Goal: Information Seeking & Learning: Learn about a topic

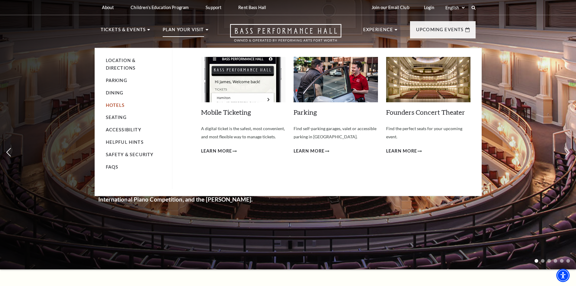
click at [118, 105] on link "Hotels" at bounding box center [115, 104] width 19 height 5
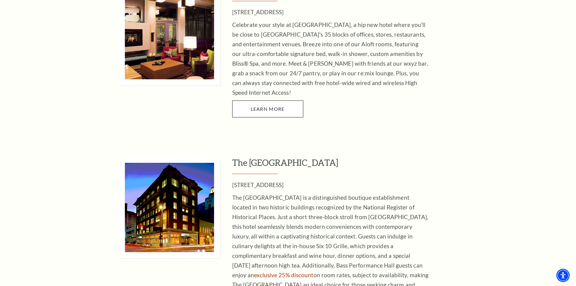
scroll to position [454, 0]
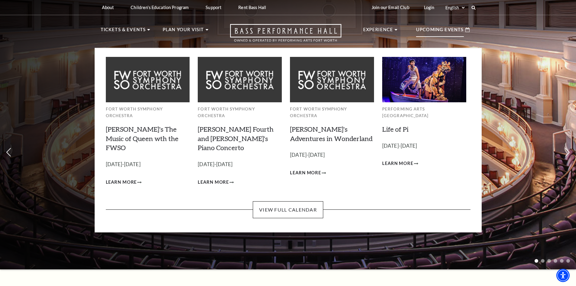
click at [457, 31] on p "Upcoming Events" at bounding box center [440, 31] width 48 height 11
click at [284, 201] on link "View Full Calendar" at bounding box center [288, 209] width 70 height 17
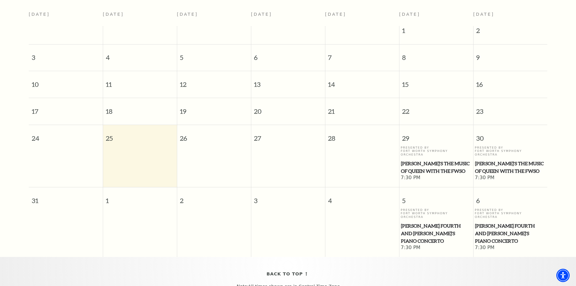
scroll to position [84, 0]
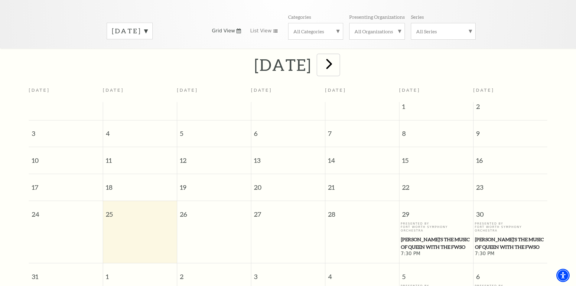
click at [338, 60] on span "next" at bounding box center [328, 63] width 17 height 17
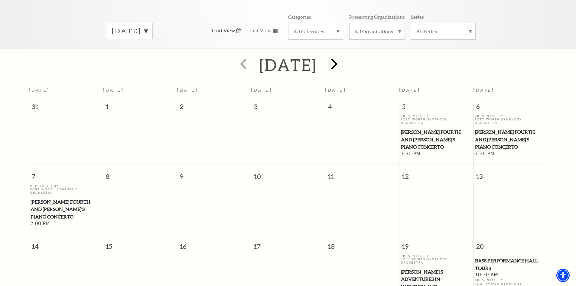
scroll to position [54, 0]
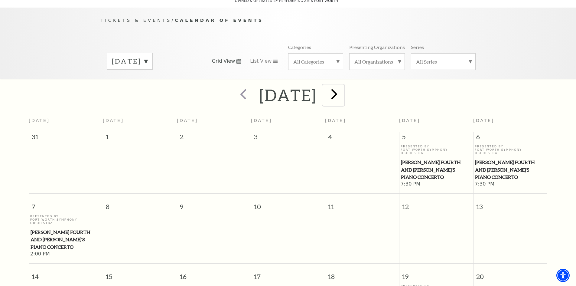
click at [343, 85] on span "next" at bounding box center [334, 93] width 17 height 17
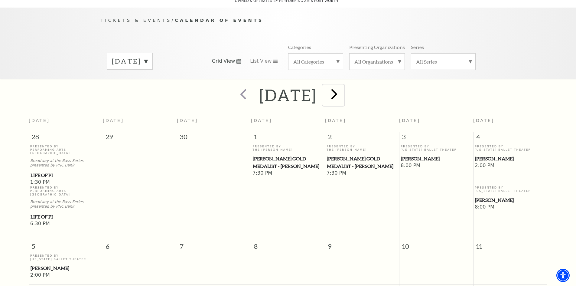
click at [343, 86] on span "next" at bounding box center [334, 93] width 17 height 17
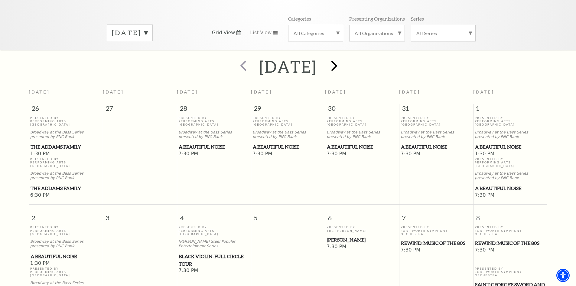
scroll to position [144, 0]
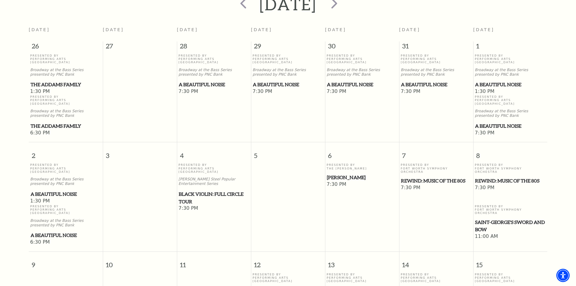
click at [496, 81] on span "A Beautiful Noise" at bounding box center [510, 85] width 70 height 8
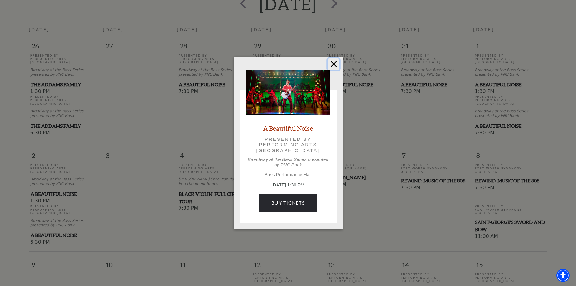
click at [333, 62] on button "Close" at bounding box center [333, 63] width 11 height 11
